Goal: Transaction & Acquisition: Book appointment/travel/reservation

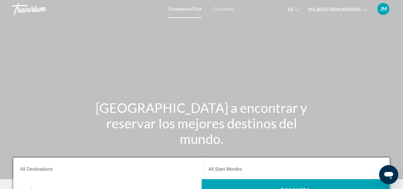
scroll to position [30, 0]
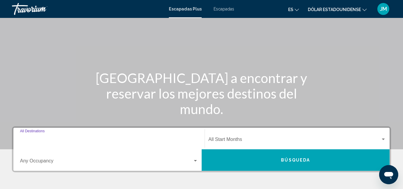
click at [48, 141] on input "Destination All Destinations" at bounding box center [109, 140] width 178 height 5
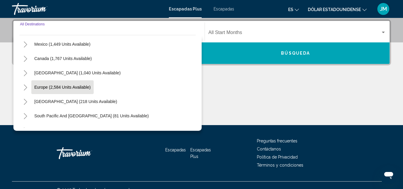
click at [87, 88] on span "Europe (2,584 units available)" at bounding box center [62, 87] width 56 height 5
type input "**********"
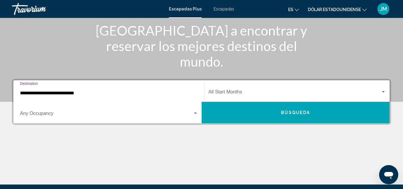
scroll to position [77, 0]
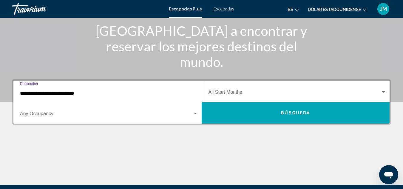
click at [237, 93] on span "Widget de búsqueda" at bounding box center [294, 93] width 172 height 5
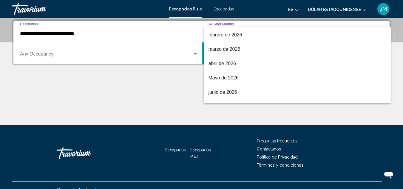
scroll to position [89, 0]
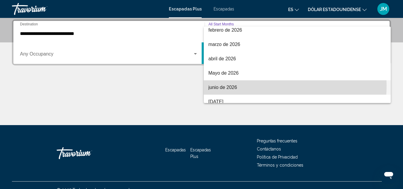
click at [241, 85] on span "junio de 2026" at bounding box center [297, 87] width 178 height 14
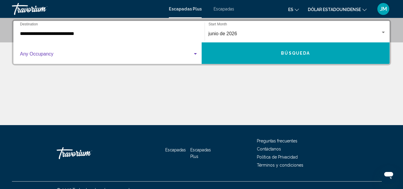
click at [194, 54] on div "Widget de búsqueda" at bounding box center [195, 53] width 3 height 1
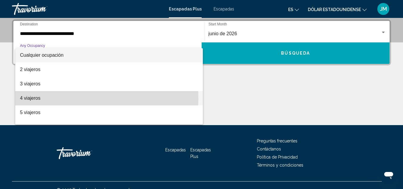
click at [57, 98] on span "4 viajeros" at bounding box center [109, 98] width 178 height 14
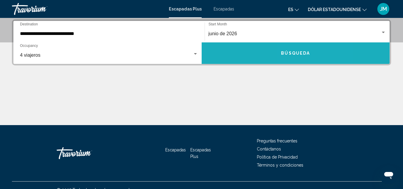
click at [312, 51] on button "Búsqueda" at bounding box center [295, 52] width 188 height 21
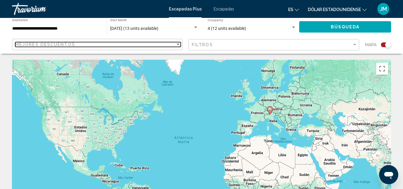
click at [177, 43] on div "Sort by" at bounding box center [177, 44] width 5 height 5
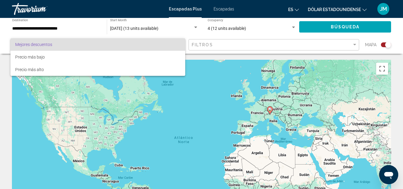
click at [177, 43] on div "Mejores descuentos Precio más bajo Precio más alto" at bounding box center [201, 94] width 403 height 189
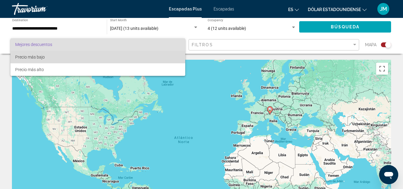
click at [115, 61] on span "Precio más bajo" at bounding box center [97, 57] width 165 height 13
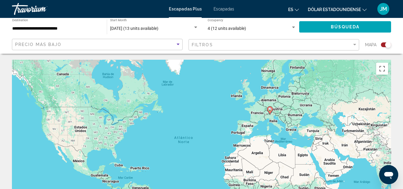
click at [297, 50] on div "Filtros" at bounding box center [274, 44] width 165 height 11
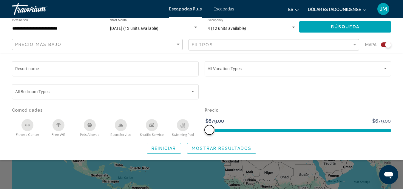
drag, startPoint x: 208, startPoint y: 129, endPoint x: 265, endPoint y: 131, distance: 57.3
click at [265, 130] on ngx-slider "$679.00 $679.00 $679.00 $679.00" at bounding box center [297, 129] width 187 height 1
drag, startPoint x: 207, startPoint y: 128, endPoint x: 252, endPoint y: 128, distance: 45.0
click at [252, 129] on ngx-slider "$679.00 $679.00 $679.00 $679.00" at bounding box center [297, 129] width 187 height 1
click at [219, 153] on button "Mostrar resultados" at bounding box center [221, 147] width 69 height 11
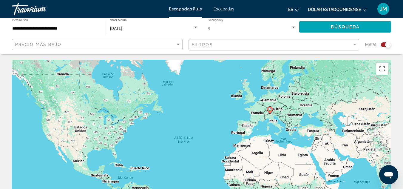
click at [186, 9] on font "Escapadas Plus" at bounding box center [185, 9] width 33 height 5
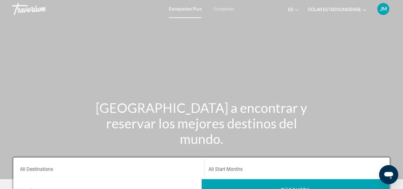
scroll to position [60, 0]
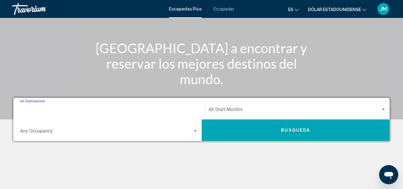
click at [82, 109] on input "Destination All Destinations" at bounding box center [109, 110] width 178 height 5
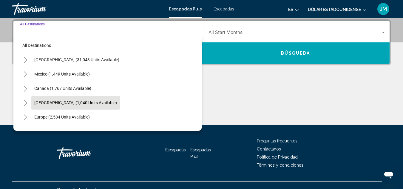
scroll to position [30, 0]
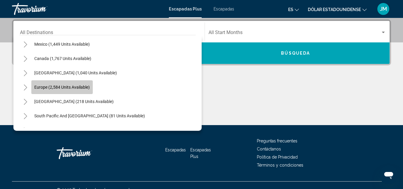
click at [87, 86] on span "Europe (2,584 units available)" at bounding box center [61, 87] width 55 height 5
type input "**********"
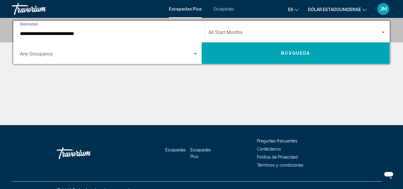
click at [238, 33] on span "Search widget" at bounding box center [294, 33] width 172 height 5
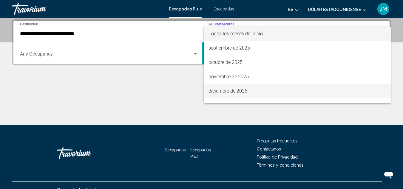
click at [230, 88] on font "diciembre de 2025" at bounding box center [227, 91] width 39 height 6
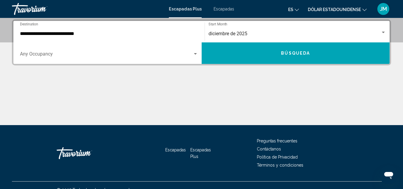
click at [138, 51] on div "Occupancy Any Occupancy" at bounding box center [109, 53] width 178 height 19
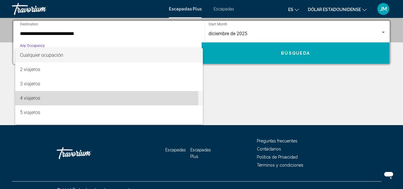
click at [38, 99] on font "4 viajeros" at bounding box center [30, 98] width 20 height 6
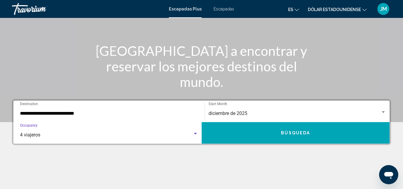
scroll to position [89, 0]
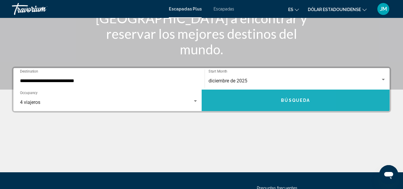
click at [287, 99] on span "Búsqueda" at bounding box center [295, 100] width 29 height 5
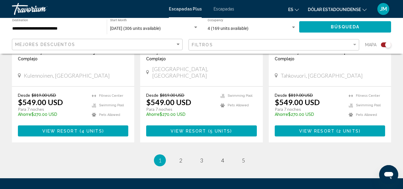
scroll to position [954, 0]
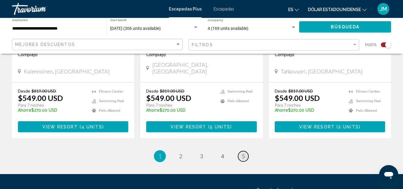
click at [243, 153] on span "5" at bounding box center [243, 156] width 3 height 7
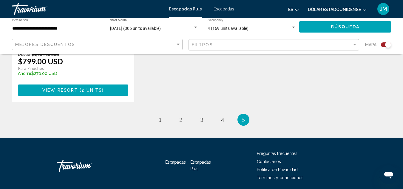
scroll to position [566, 0]
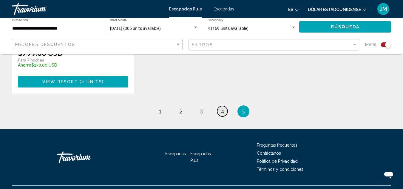
click at [221, 112] on span "4" at bounding box center [222, 111] width 3 height 7
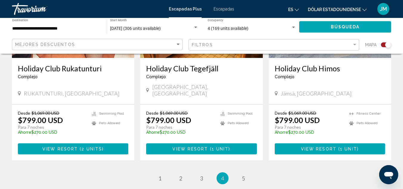
scroll to position [984, 0]
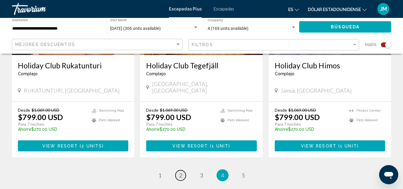
click at [181, 172] on span "2" at bounding box center [180, 175] width 3 height 7
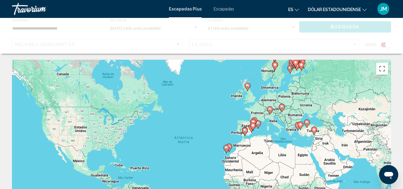
click at [181, 118] on div "Para activar la función de arrastre con el teclado, pulsa Alt + Intro. Cuando h…" at bounding box center [201, 149] width 379 height 179
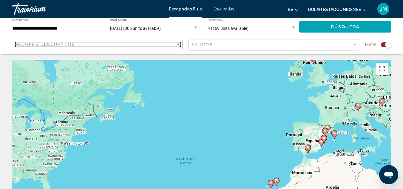
click at [156, 45] on div "Mejores descuentos" at bounding box center [95, 44] width 160 height 5
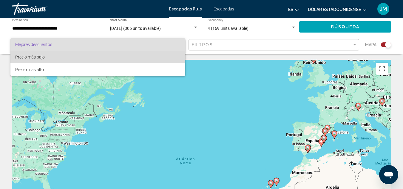
click at [107, 60] on span "Precio más bajo" at bounding box center [97, 57] width 165 height 13
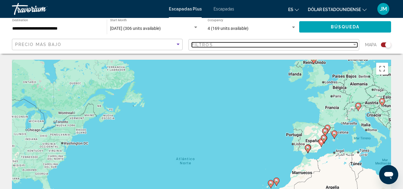
click at [251, 46] on div "Filtros" at bounding box center [272, 44] width 160 height 5
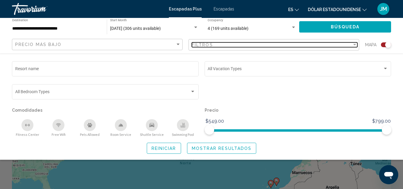
click at [251, 46] on div "Filtros" at bounding box center [272, 44] width 160 height 5
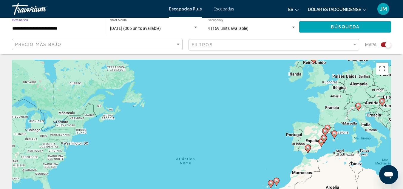
click at [77, 28] on input "**********" at bounding box center [56, 28] width 89 height 5
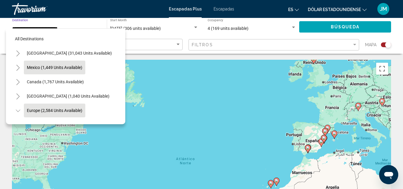
click at [76, 68] on span "Mexico (1,449 units available)" at bounding box center [54, 67] width 55 height 5
type input "**********"
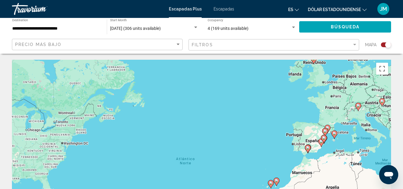
click at [76, 68] on div "Para activar la función de arrastre con el teclado, pulsa Alt + Intro. Cuando h…" at bounding box center [201, 149] width 379 height 179
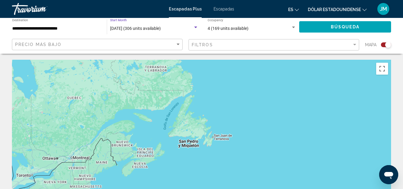
click at [145, 28] on span "[DATE] (306 units available)" at bounding box center [135, 28] width 51 height 5
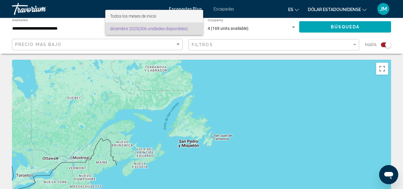
click at [166, 17] on span "Todos los meses de inicio" at bounding box center [154, 16] width 88 height 13
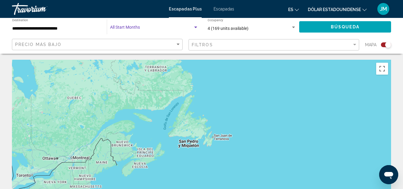
click at [312, 29] on button "Búsqueda" at bounding box center [345, 26] width 92 height 11
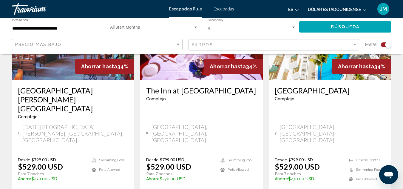
scroll to position [984, 0]
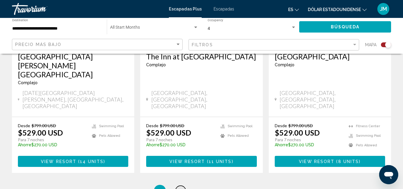
click at [181, 187] on span "2" at bounding box center [180, 190] width 3 height 7
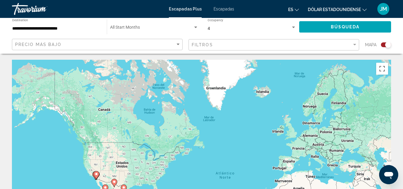
click at [219, 8] on font "Escapadas" at bounding box center [223, 9] width 21 height 5
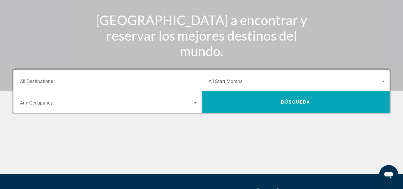
scroll to position [89, 0]
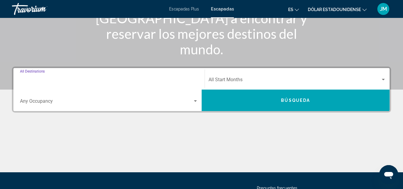
click at [64, 81] on input "Destination All Destinations" at bounding box center [109, 80] width 178 height 5
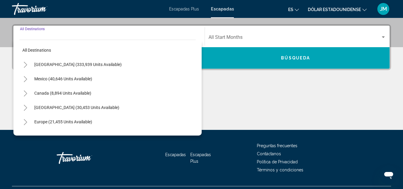
scroll to position [137, 0]
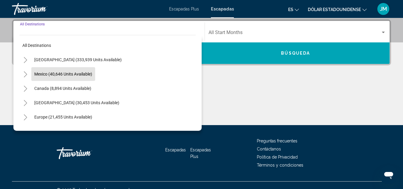
click at [77, 76] on button "Mexico (40,646 units available)" at bounding box center [63, 74] width 64 height 14
type input "**********"
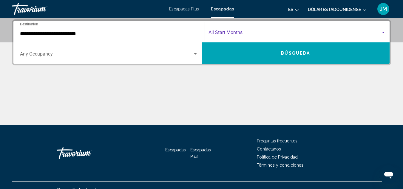
click at [241, 32] on span "Search widget" at bounding box center [294, 33] width 172 height 5
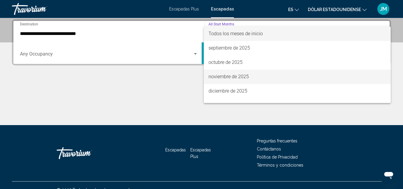
click at [229, 76] on font "noviembre de 2025" at bounding box center [228, 77] width 40 height 6
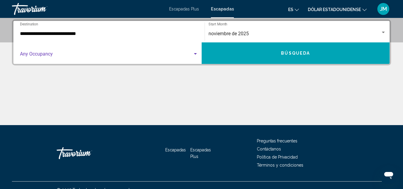
click at [124, 55] on span "Search widget" at bounding box center [106, 54] width 173 height 5
click at [111, 54] on span "Search widget" at bounding box center [106, 54] width 173 height 5
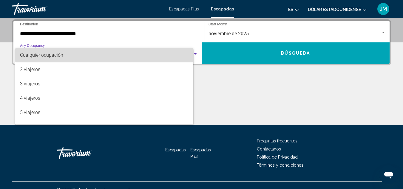
click at [111, 54] on span "Cualquier ocupación" at bounding box center [104, 55] width 168 height 14
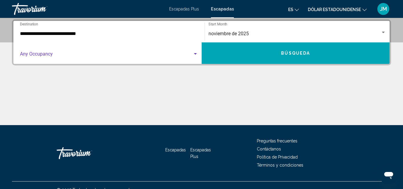
click at [196, 54] on div "Search widget" at bounding box center [195, 53] width 3 height 1
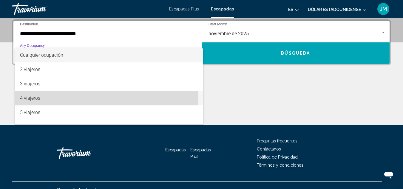
click at [100, 97] on span "4 viajeros" at bounding box center [109, 98] width 178 height 14
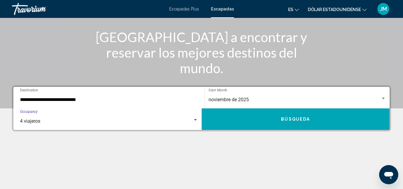
scroll to position [89, 0]
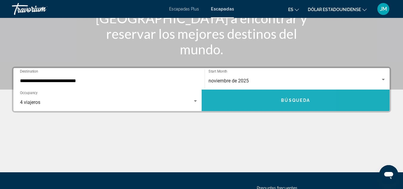
click at [249, 100] on button "Búsqueda" at bounding box center [295, 99] width 188 height 21
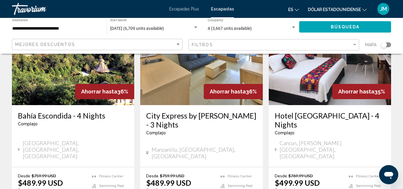
scroll to position [828, 0]
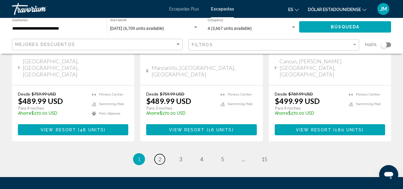
click at [161, 154] on link "page 2" at bounding box center [159, 159] width 10 height 10
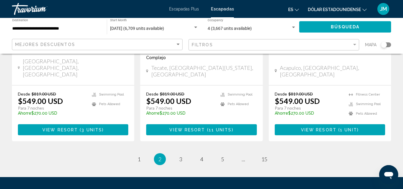
scroll to position [819, 0]
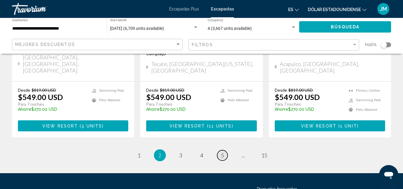
click at [224, 150] on link "page 5" at bounding box center [222, 155] width 10 height 10
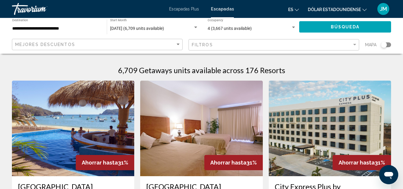
click at [187, 9] on font "Escapadas Plus" at bounding box center [184, 9] width 30 height 5
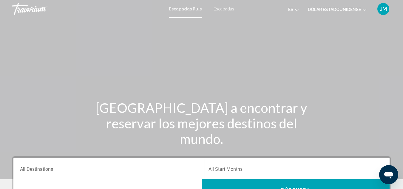
click at [187, 9] on font "Escapadas Plus" at bounding box center [185, 9] width 33 height 5
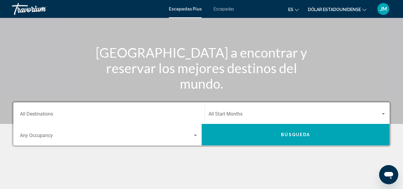
scroll to position [89, 0]
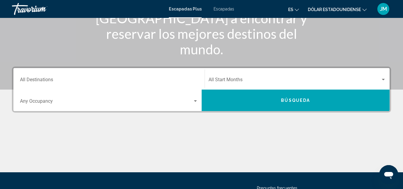
click at [76, 81] on input "Destination All Destinations" at bounding box center [109, 80] width 178 height 5
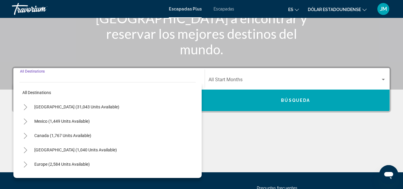
scroll to position [137, 0]
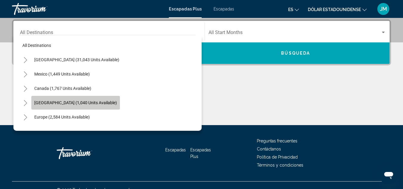
click at [97, 100] on span "[GEOGRAPHIC_DATA] (1,040 units available)" at bounding box center [75, 102] width 83 height 5
type input "**********"
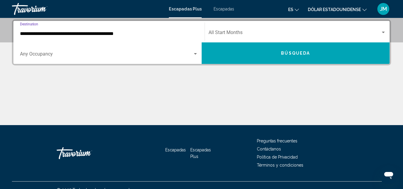
click at [224, 30] on div "Start Month All Start Months" at bounding box center [297, 31] width 178 height 19
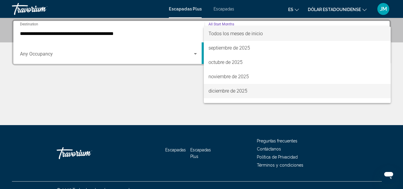
click at [241, 89] on font "diciembre de 2025" at bounding box center [227, 91] width 39 height 6
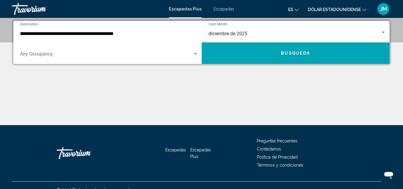
click at [109, 51] on div "Occupancy Any Occupancy" at bounding box center [109, 53] width 178 height 19
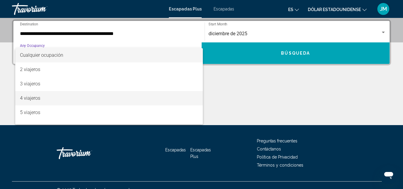
click at [46, 96] on span "4 viajeros" at bounding box center [109, 98] width 178 height 14
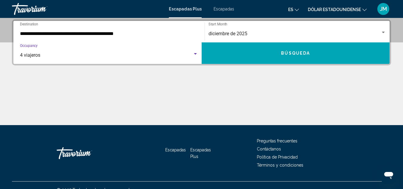
click at [240, 56] on button "Búsqueda" at bounding box center [295, 52] width 188 height 21
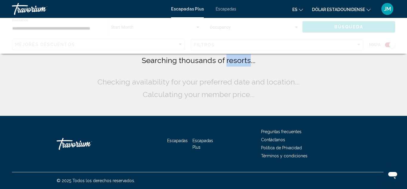
click at [240, 56] on span "Searching thousands of resorts..." at bounding box center [199, 60] width 114 height 9
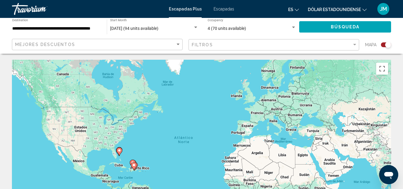
click at [97, 27] on input "**********" at bounding box center [56, 28] width 89 height 5
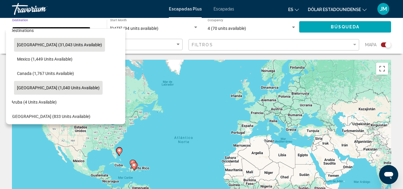
scroll to position [0, 10]
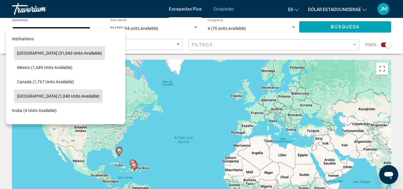
click at [83, 54] on span "[GEOGRAPHIC_DATA] (31,043 units available)" at bounding box center [59, 53] width 85 height 5
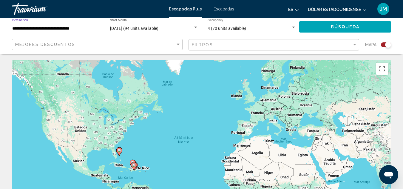
click at [317, 29] on button "Búsqueda" at bounding box center [345, 26] width 92 height 11
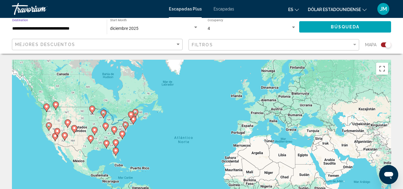
click at [73, 27] on input "**********" at bounding box center [56, 28] width 89 height 5
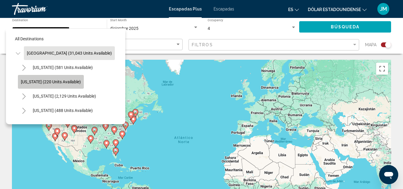
click at [67, 81] on span "[US_STATE] (220 units available)" at bounding box center [51, 81] width 60 height 5
click at [67, 81] on div "Para activar la función de arrastre con el teclado, pulsa Alt + Intro. Cuando h…" at bounding box center [201, 149] width 379 height 179
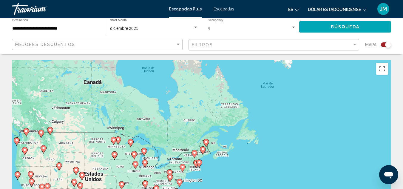
click at [317, 30] on button "Búsqueda" at bounding box center [345, 26] width 92 height 11
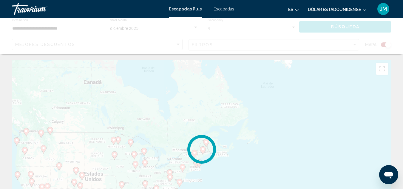
click at [317, 30] on div "Contenido principal" at bounding box center [201, 36] width 403 height 36
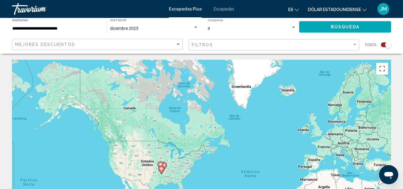
click at [66, 31] on input "**********" at bounding box center [56, 28] width 89 height 5
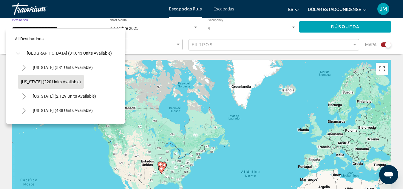
scroll to position [9, 0]
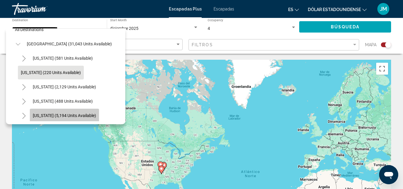
click at [82, 116] on span "[US_STATE] (5,194 units available)" at bounding box center [64, 115] width 63 height 5
type input "**********"
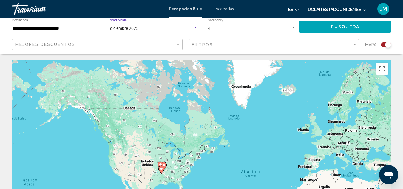
click at [190, 28] on div "diciembre 2025" at bounding box center [151, 28] width 83 height 5
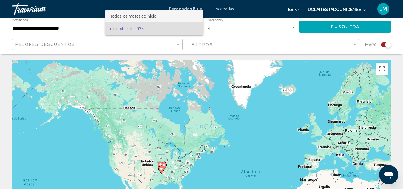
click at [175, 20] on span "Todos los meses de inicio" at bounding box center [154, 16] width 88 height 13
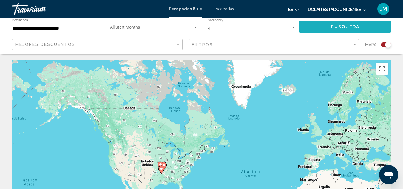
click at [316, 32] on button "Búsqueda" at bounding box center [345, 26] width 92 height 11
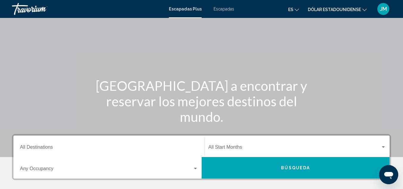
scroll to position [89, 0]
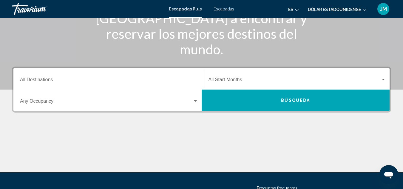
click at [49, 77] on div "Destination All Destinations" at bounding box center [109, 78] width 178 height 19
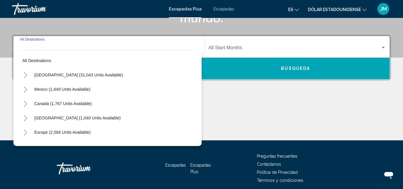
click at [49, 77] on mat-tree "All destinations United States (31,043 units available) Mexico (1,449 units ava…" at bounding box center [107, 146] width 176 height 186
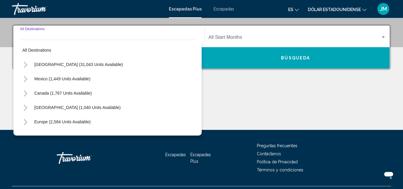
scroll to position [137, 0]
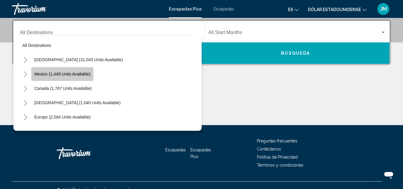
click at [86, 76] on span "Mexico (1,449 units available)" at bounding box center [62, 74] width 56 height 5
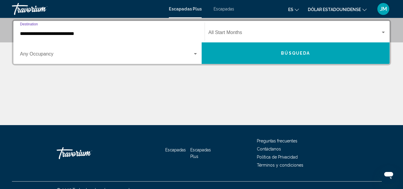
click at [96, 36] on input "**********" at bounding box center [109, 33] width 178 height 5
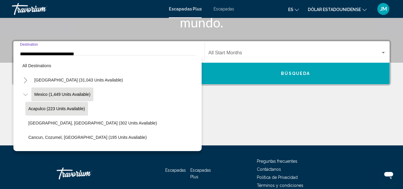
click at [82, 108] on span "Acapulco (223 units available)" at bounding box center [56, 108] width 57 height 5
type input "**********"
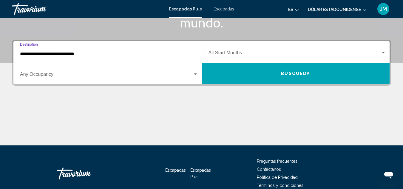
scroll to position [137, 0]
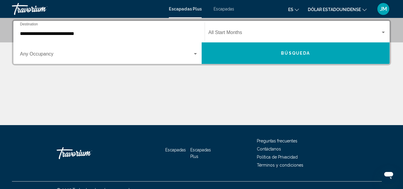
click at [254, 30] on div "Start Month All Start Months" at bounding box center [297, 31] width 178 height 19
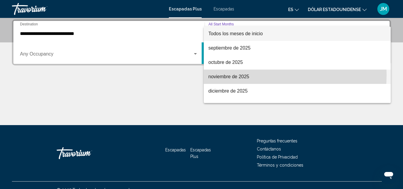
click at [235, 75] on font "noviembre de 2025" at bounding box center [228, 76] width 41 height 5
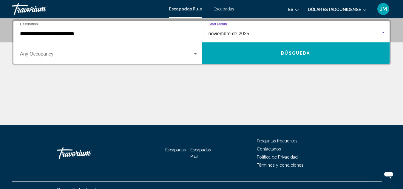
click at [69, 55] on span "Widget de búsqueda" at bounding box center [106, 54] width 173 height 5
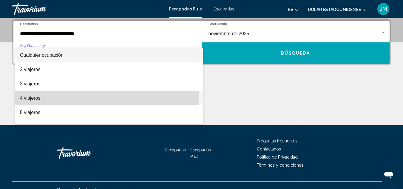
click at [44, 95] on span "4 viajeros" at bounding box center [109, 98] width 178 height 14
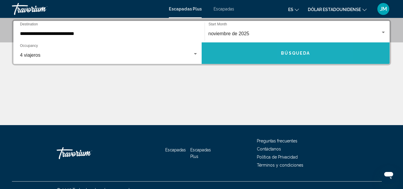
click at [312, 52] on button "Búsqueda" at bounding box center [295, 52] width 188 height 21
